Goal: Use online tool/utility: Use online tool/utility

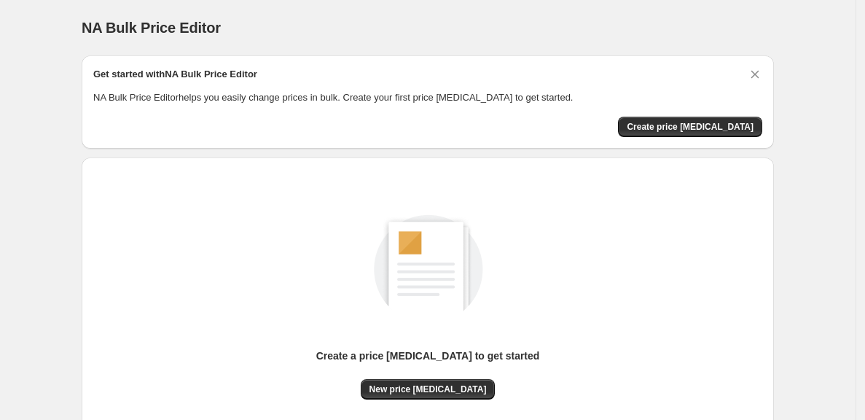
drag, startPoint x: 2, startPoint y: 262, endPoint x: 34, endPoint y: 307, distance: 54.4
click at [53, 325] on div "NA Bulk Price Editor. This page is ready NA Bulk Price Editor Get started with …" at bounding box center [427, 273] width 855 height 547
